Goal: Book appointment/travel/reservation

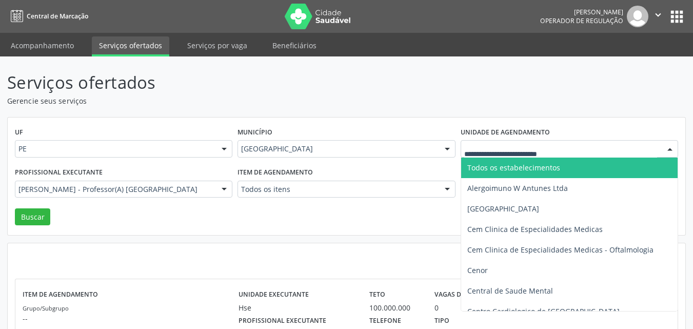
scroll to position [58, 0]
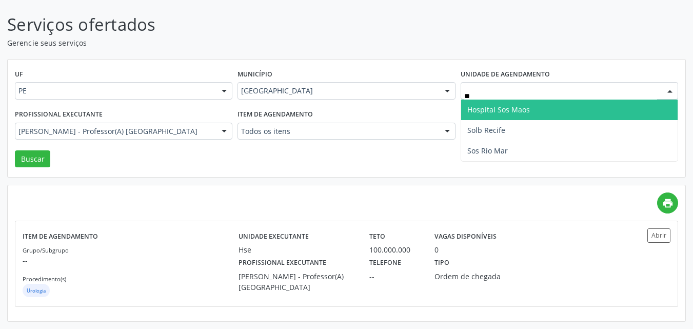
type input "***"
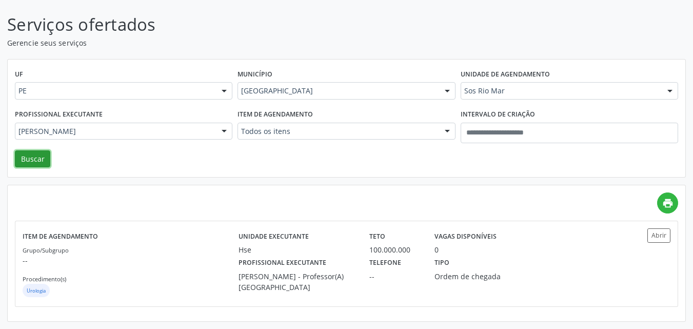
click at [36, 156] on button "Buscar" at bounding box center [32, 158] width 35 height 17
click at [36, 99] on div "PE" at bounding box center [123, 90] width 217 height 17
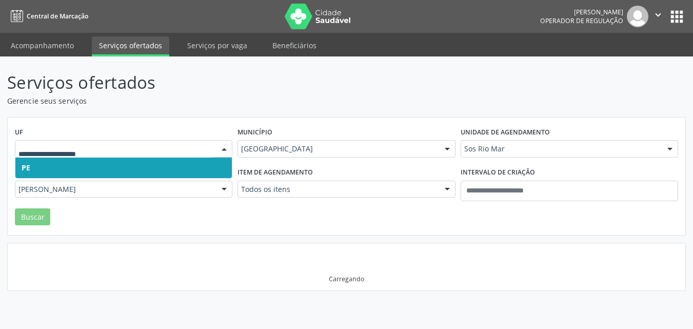
scroll to position [0, 0]
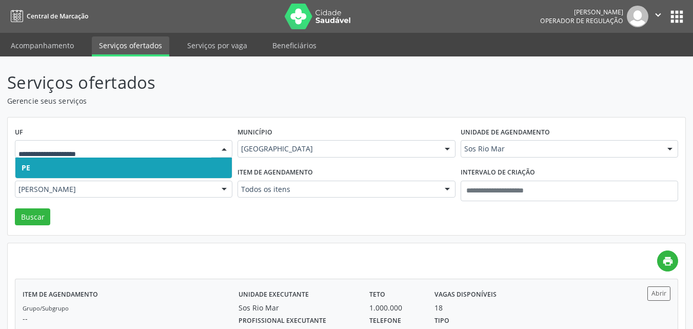
click at [468, 316] on div "Tipo Ordem de chegada" at bounding box center [476, 326] width 98 height 27
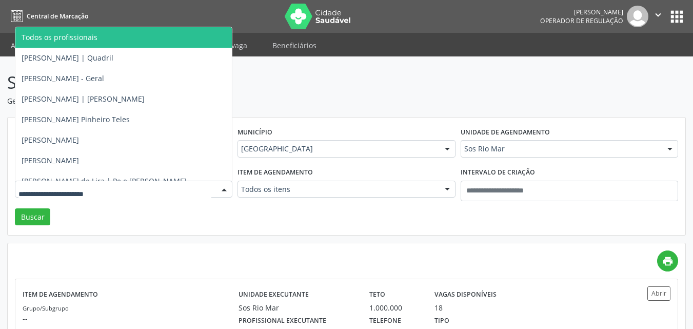
click at [226, 188] on div at bounding box center [223, 189] width 15 height 17
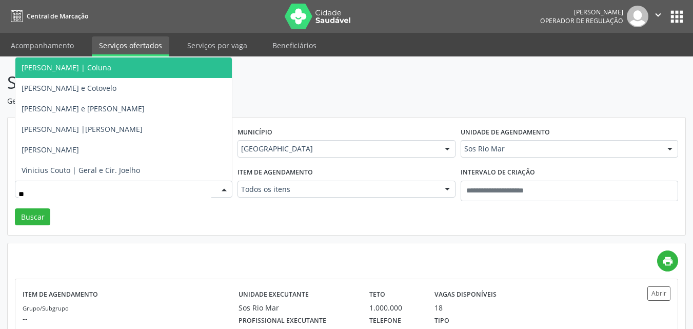
type input "***"
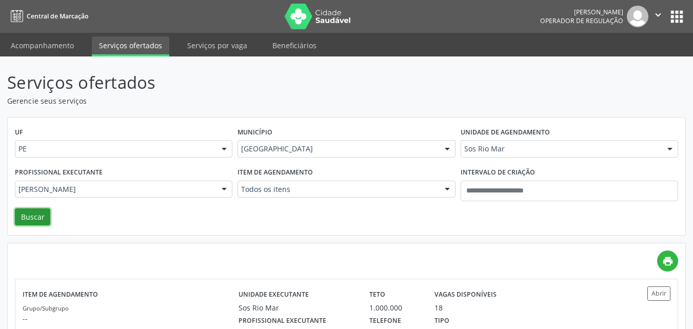
click at [30, 221] on button "Buscar" at bounding box center [32, 216] width 35 height 17
click at [502, 315] on div "Tipo Ordem de chegada" at bounding box center [476, 326] width 98 height 27
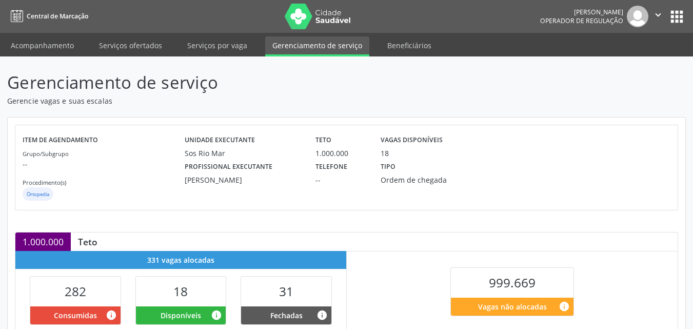
scroll to position [268, 0]
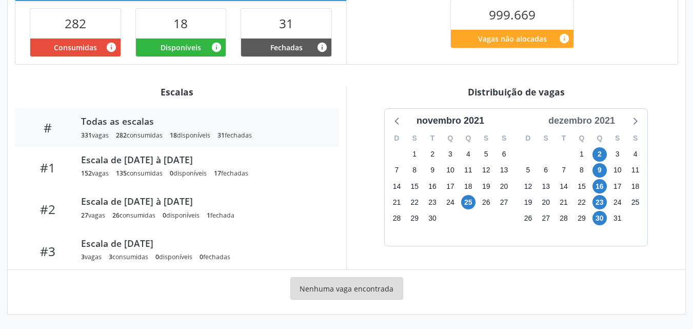
click at [600, 126] on div "dezembro 2021" at bounding box center [581, 121] width 75 height 14
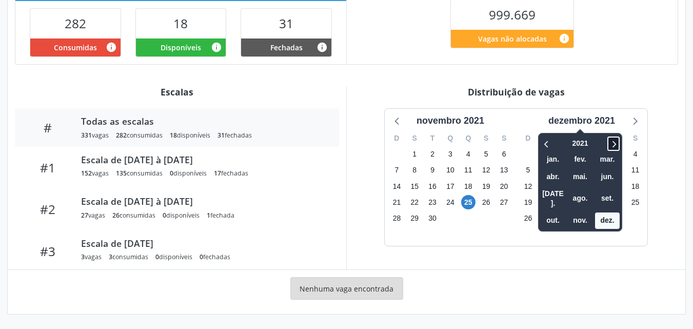
click at [615, 144] on icon at bounding box center [613, 143] width 10 height 12
click at [558, 212] on span "out." at bounding box center [552, 220] width 25 height 16
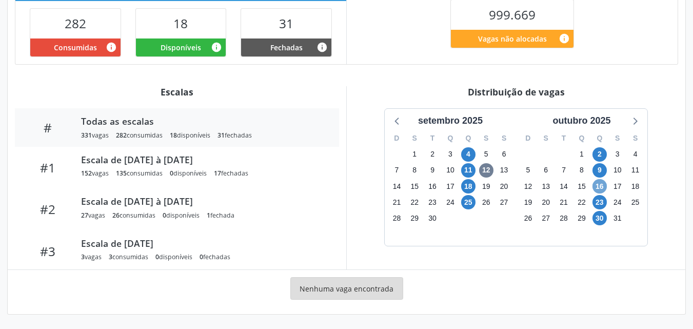
click at [601, 185] on span "16" at bounding box center [599, 186] width 14 height 14
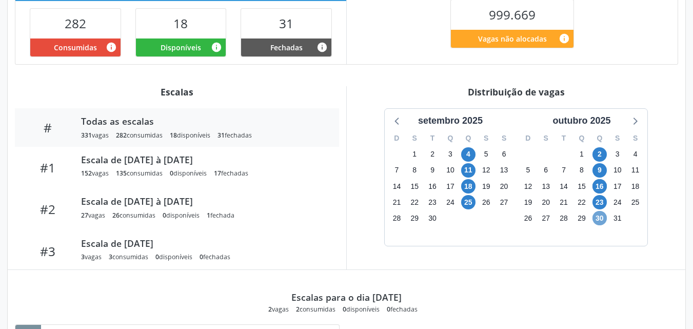
click at [600, 216] on span "30" at bounding box center [599, 218] width 14 height 14
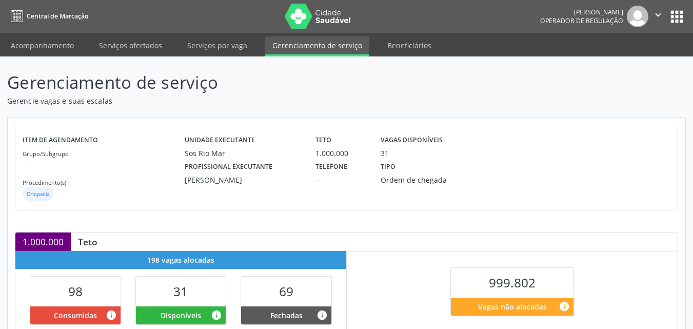
click at [646, 245] on div "1.000.000 Teto" at bounding box center [346, 241] width 662 height 18
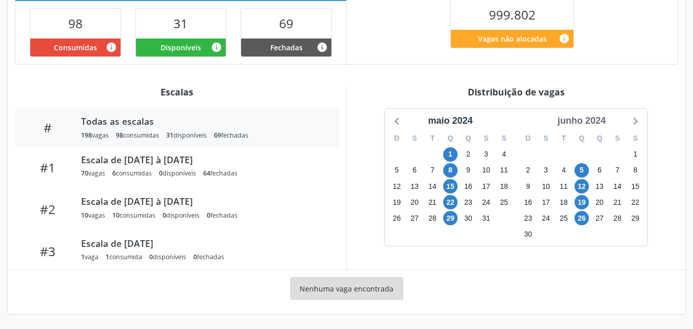
click at [583, 124] on div "junho 2024" at bounding box center [581, 121] width 56 height 14
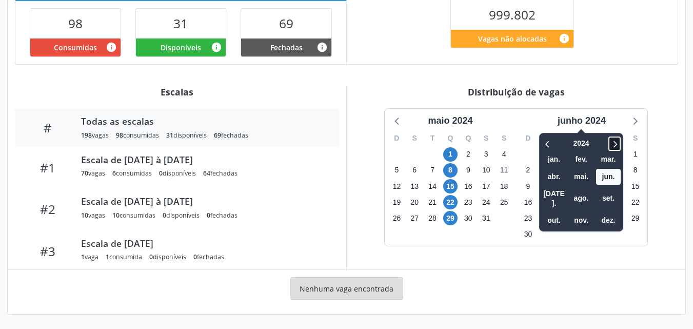
click at [616, 144] on icon at bounding box center [614, 143] width 10 height 12
click at [558, 212] on span "out." at bounding box center [553, 220] width 25 height 16
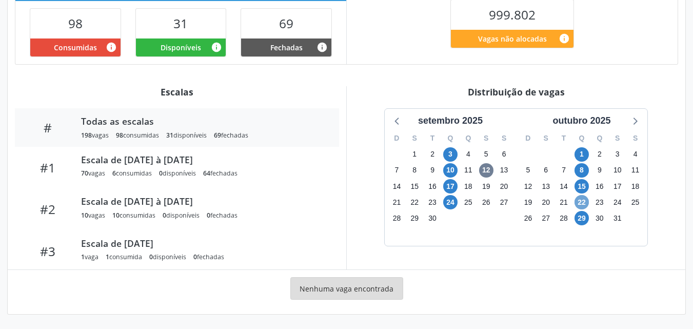
click at [586, 197] on span "22" at bounding box center [581, 202] width 14 height 14
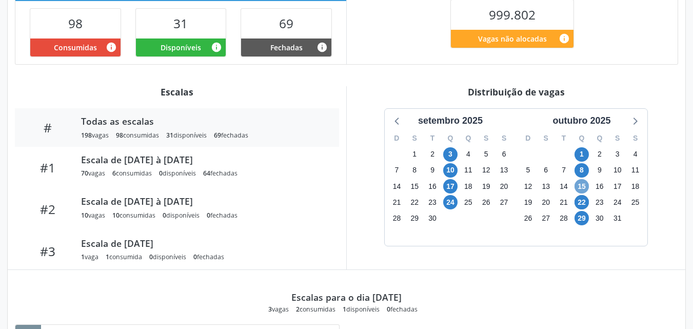
click at [586, 187] on span "15" at bounding box center [581, 186] width 14 height 14
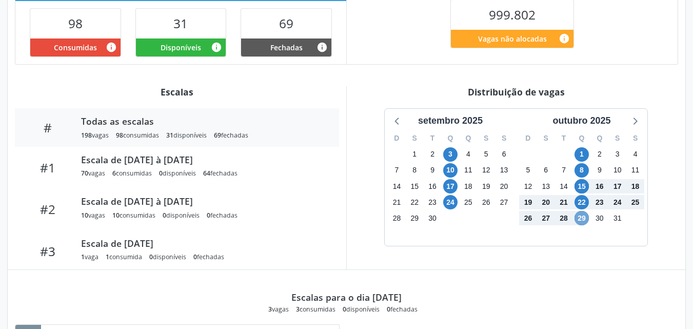
click at [586, 215] on span "29" at bounding box center [581, 218] width 14 height 14
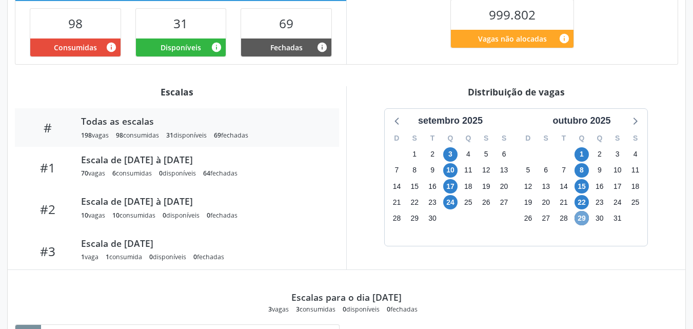
click at [586, 215] on span "29" at bounding box center [581, 218] width 14 height 14
click at [692, 92] on div "Gerenciamento de serviço Gerencie vagas e suas escalas Item de agendamento Grup…" at bounding box center [346, 122] width 693 height 667
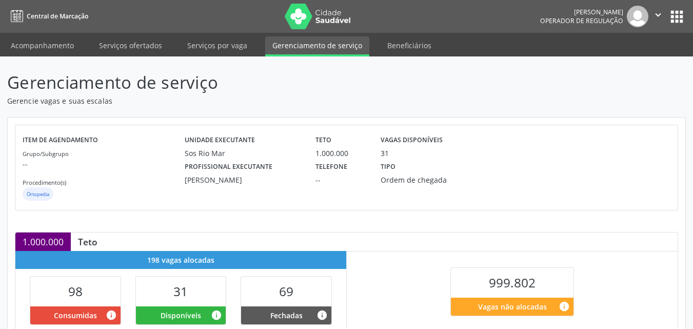
scroll to position [287, 0]
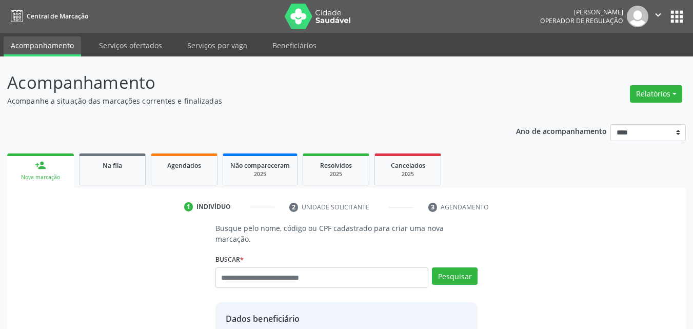
scroll to position [213, 0]
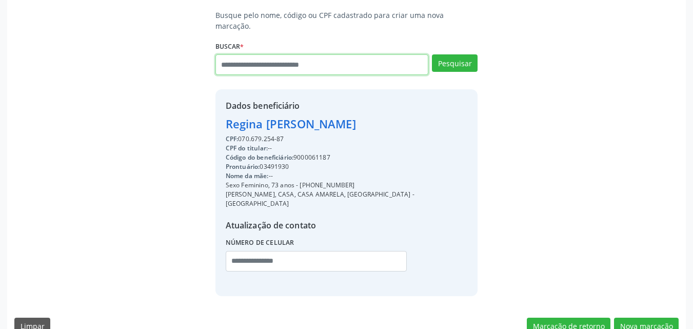
click at [261, 54] on input "text" at bounding box center [321, 64] width 213 height 21
type input "******"
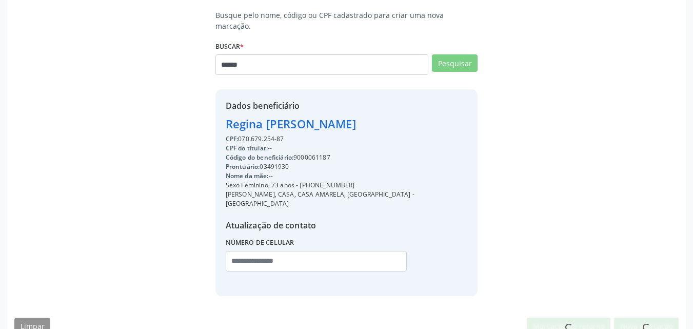
scroll to position [210, 0]
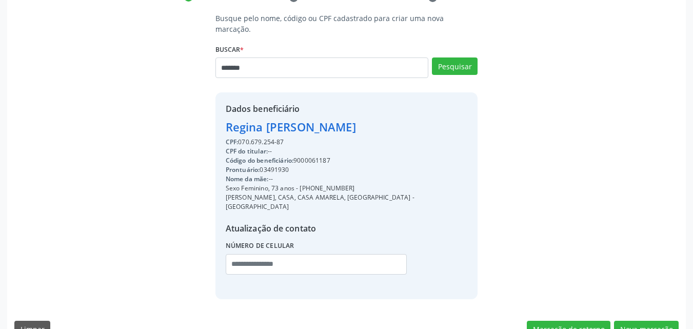
type input "*******"
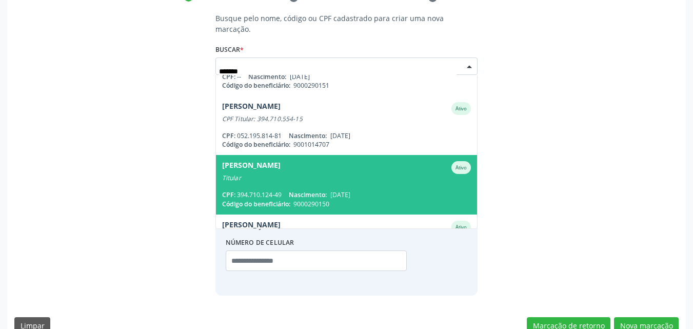
scroll to position [0, 0]
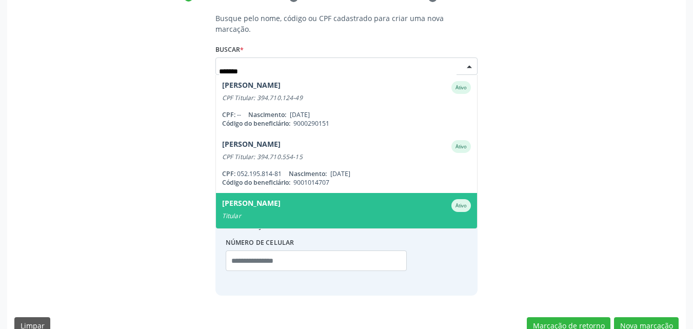
click at [351, 199] on div "Marcos Andrade Silva Ativo" at bounding box center [346, 205] width 249 height 13
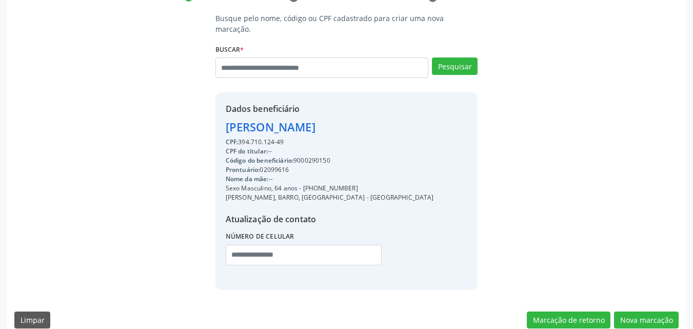
click at [322, 156] on div "Código do beneficiário: 9000290150" at bounding box center [330, 160] width 208 height 9
copy div "9000290150"
click at [654, 311] on button "Nova marcação" at bounding box center [646, 319] width 65 height 17
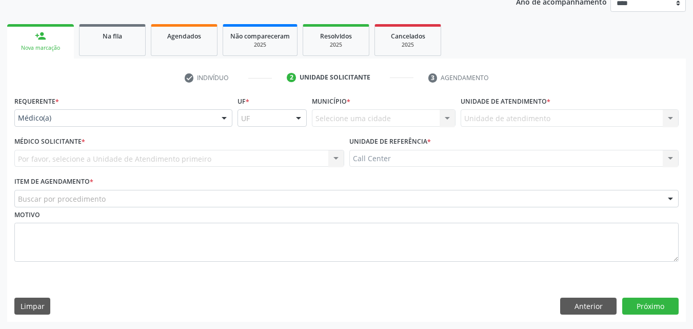
scroll to position [129, 0]
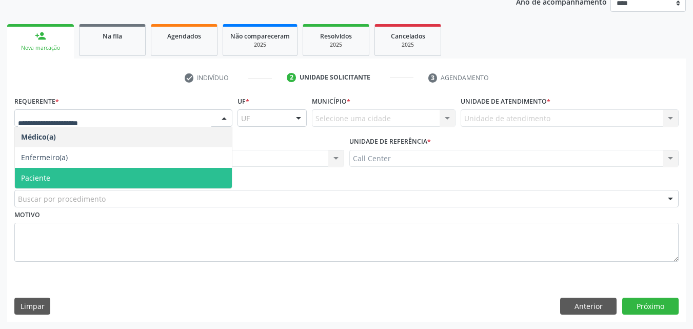
click at [175, 172] on span "Paciente" at bounding box center [123, 178] width 217 height 21
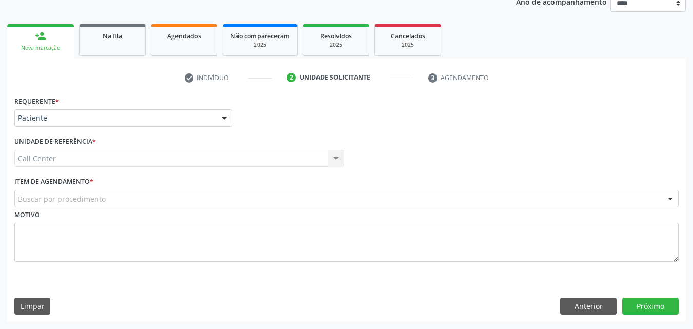
click at [181, 196] on div "Buscar por procedimento" at bounding box center [346, 198] width 664 height 17
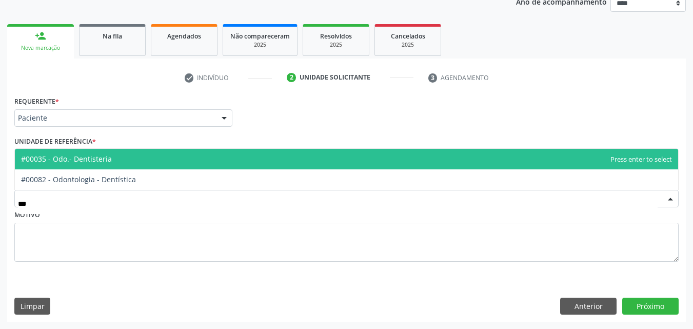
type input "****"
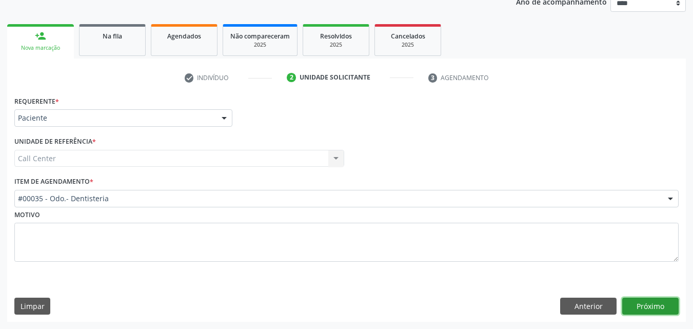
click at [634, 297] on button "Próximo" at bounding box center [650, 305] width 56 height 17
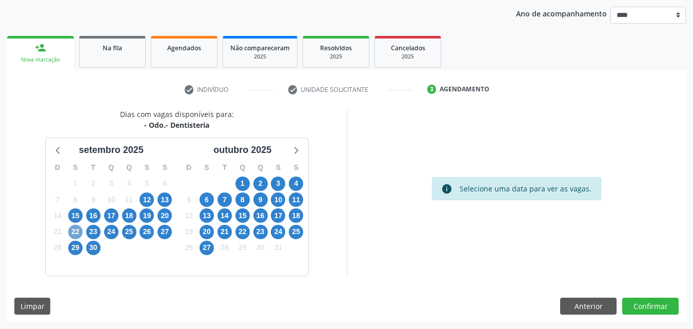
click at [75, 230] on span "22" at bounding box center [75, 232] width 14 height 14
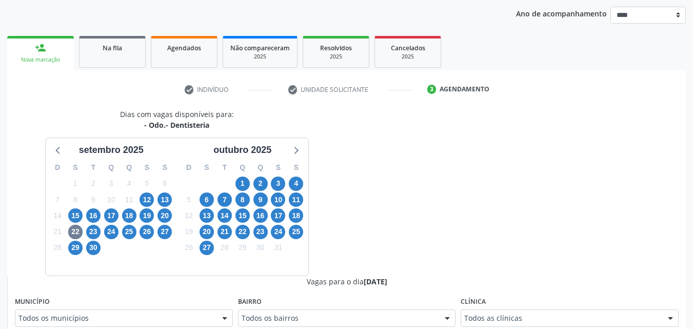
click at [117, 210] on div "17" at bounding box center [111, 216] width 14 height 16
click at [114, 210] on span "17" at bounding box center [111, 215] width 14 height 14
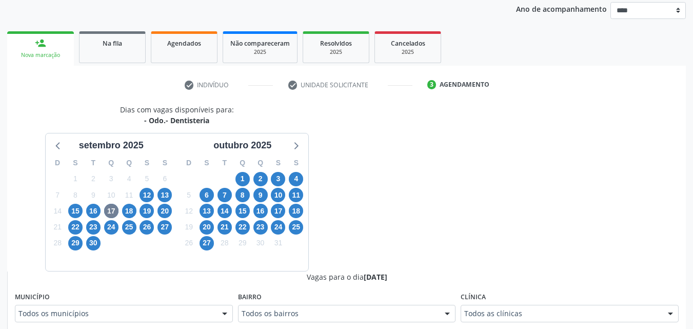
click at [217, 323] on fieldset "Município Todos os municípios Todos os municípios Cabo de Santo Agostinho - PE …" at bounding box center [124, 309] width 218 height 40
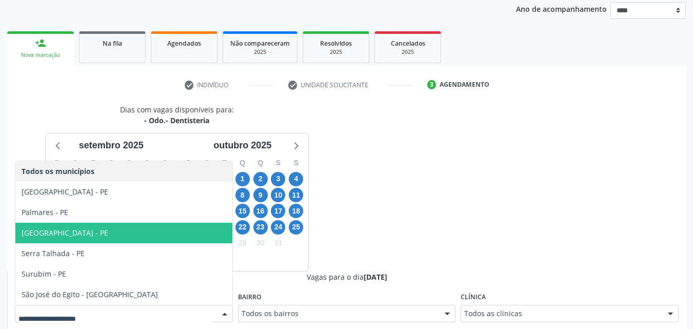
click at [172, 239] on span "Recife - PE" at bounding box center [123, 232] width 217 height 21
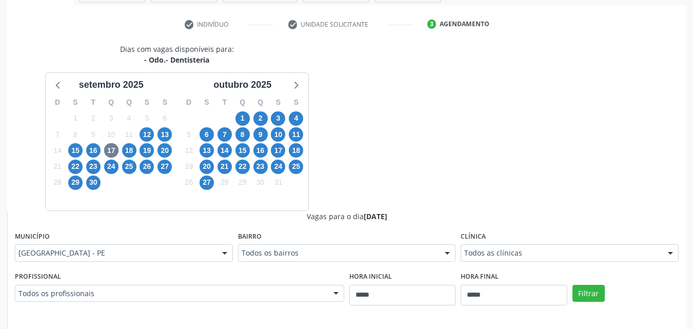
scroll to position [184, 0]
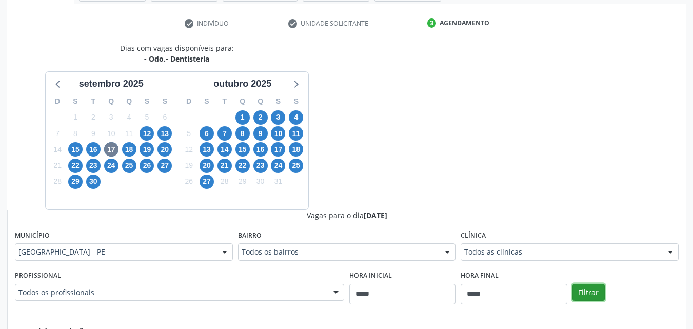
click at [596, 285] on button "Filtrar" at bounding box center [588, 291] width 32 height 17
click at [595, 296] on button "Filtrar" at bounding box center [588, 291] width 32 height 17
click at [595, 160] on div "Dias com vagas disponíveis para: - Odo.- Dentisteria setembro 2025 D S T Q Q S …" at bounding box center [346, 293] width 678 height 500
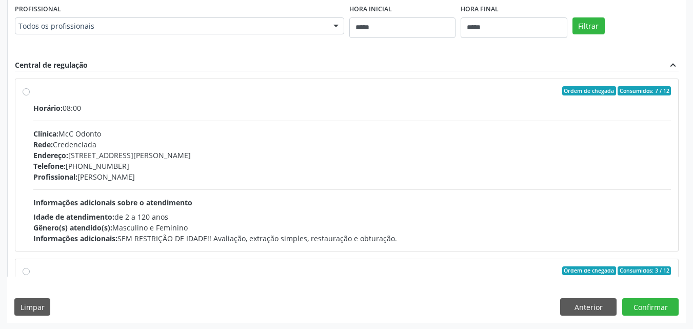
scroll to position [451, 0]
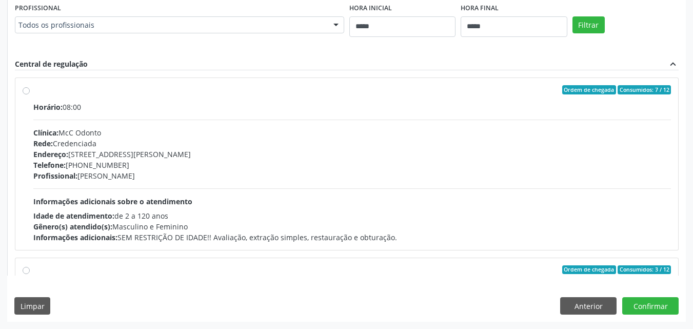
click at [590, 175] on div "Profissional: Michelle Cavalcanti da Cunha" at bounding box center [351, 175] width 637 height 11
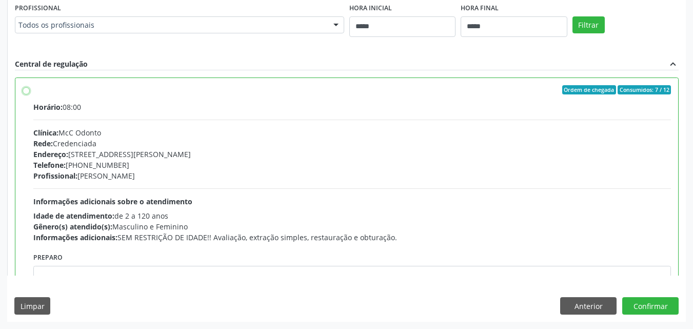
scroll to position [179, 0]
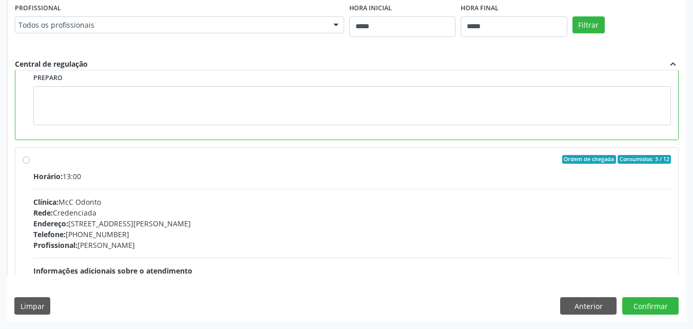
click at [497, 246] on div "Profissional: Michelle Cavalcanti da Cunha" at bounding box center [351, 244] width 637 height 11
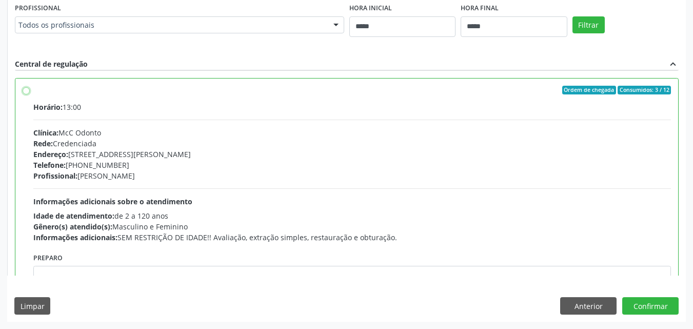
scroll to position [0, 0]
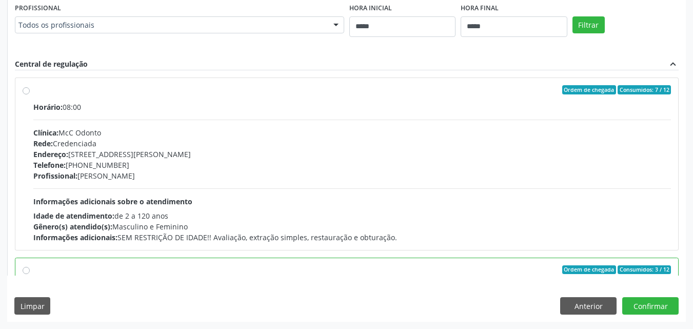
click at [541, 125] on div "Horário: 08:00 Clínica: McC Odonto Rede: Credenciada Endereço: Rua Antonio Cura…" at bounding box center [351, 172] width 637 height 141
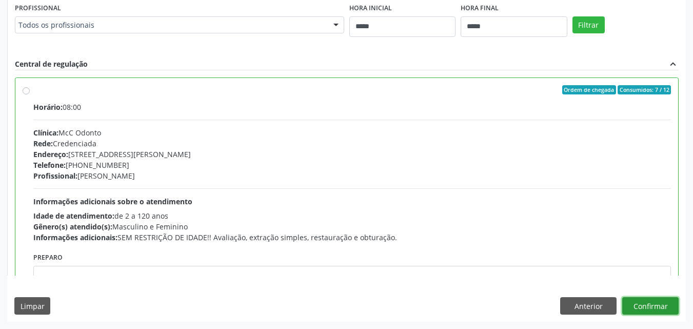
click at [669, 307] on button "Confirmar" at bounding box center [650, 305] width 56 height 17
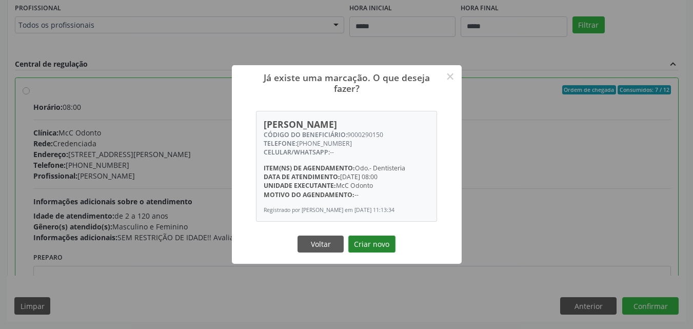
click at [379, 239] on button "Criar novo" at bounding box center [371, 243] width 47 height 17
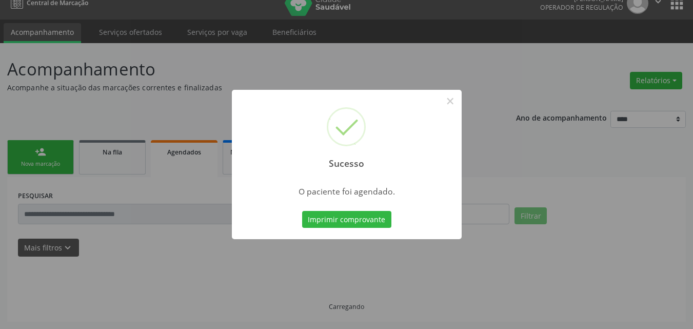
scroll to position [13, 0]
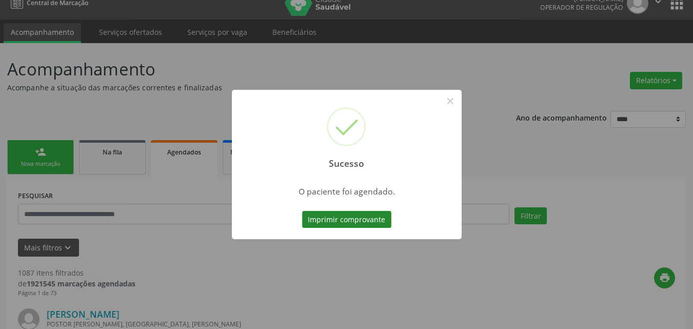
click at [354, 219] on button "Imprimir comprovante" at bounding box center [346, 219] width 89 height 17
